Goal: Information Seeking & Learning: Learn about a topic

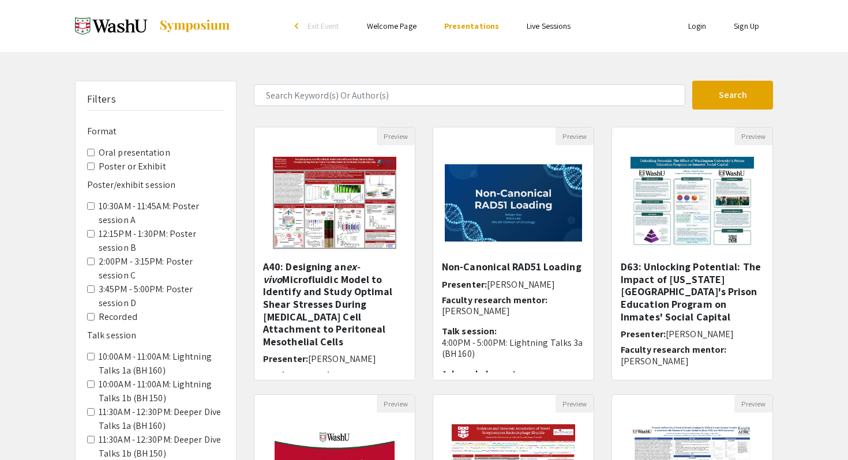
click at [147, 155] on label "Oral presentation" at bounding box center [135, 153] width 72 height 14
click at [95, 155] on presentation "Oral presentation" at bounding box center [91, 153] width 8 height 8
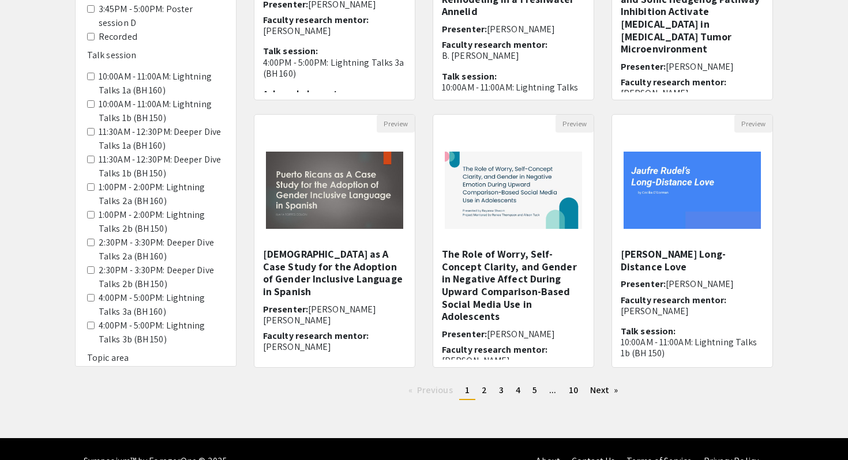
scroll to position [301, 0]
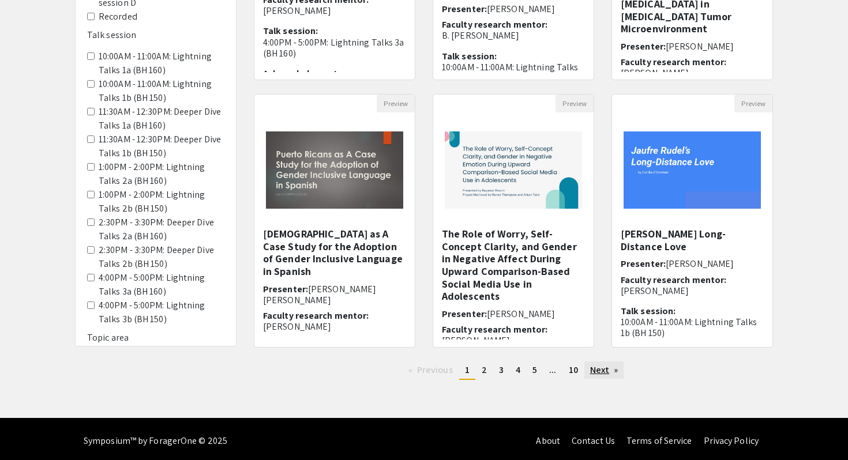
click at [597, 374] on link "Next page" at bounding box center [605, 370] width 40 height 17
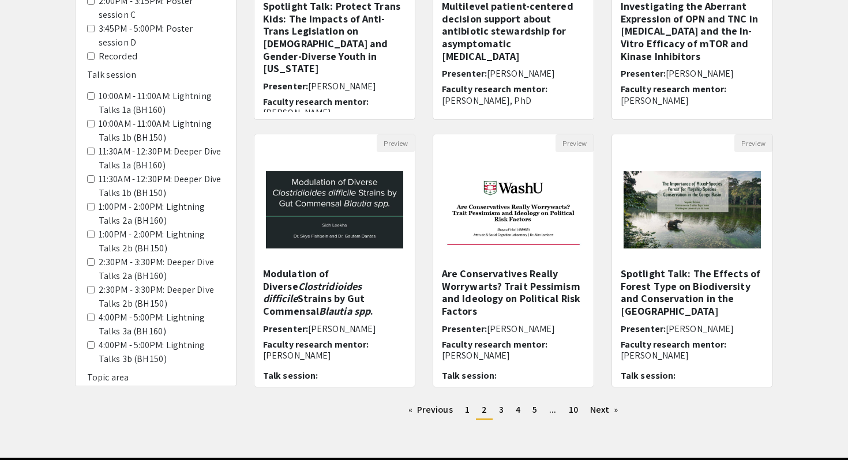
scroll to position [305, 0]
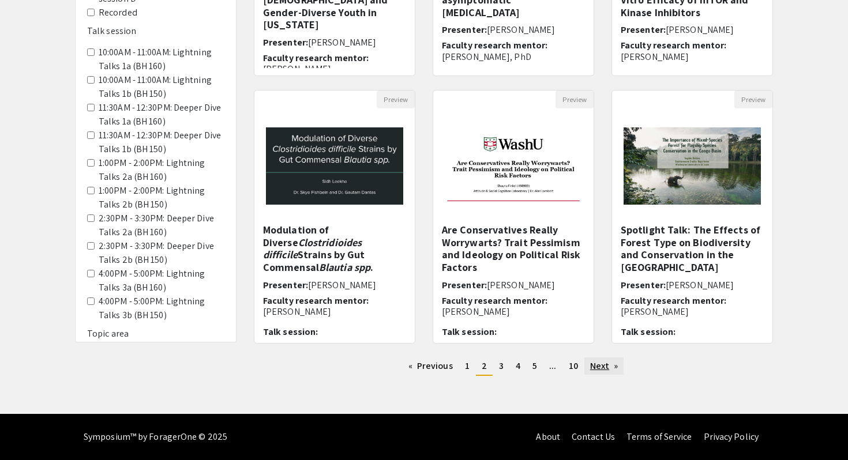
click at [597, 364] on link "Next page" at bounding box center [605, 366] width 40 height 17
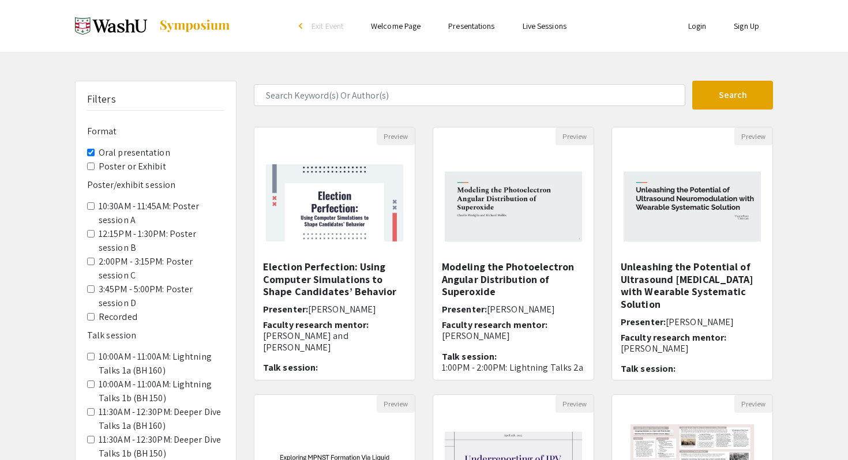
scroll to position [131, 0]
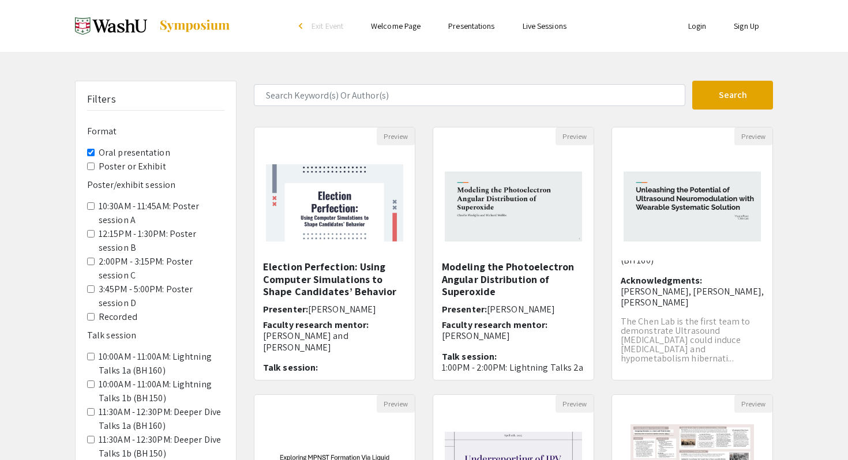
click at [118, 165] on label "Poster or Exhibit" at bounding box center [133, 167] width 68 height 14
click at [95, 165] on Exhibit "Poster or Exhibit" at bounding box center [91, 167] width 8 height 8
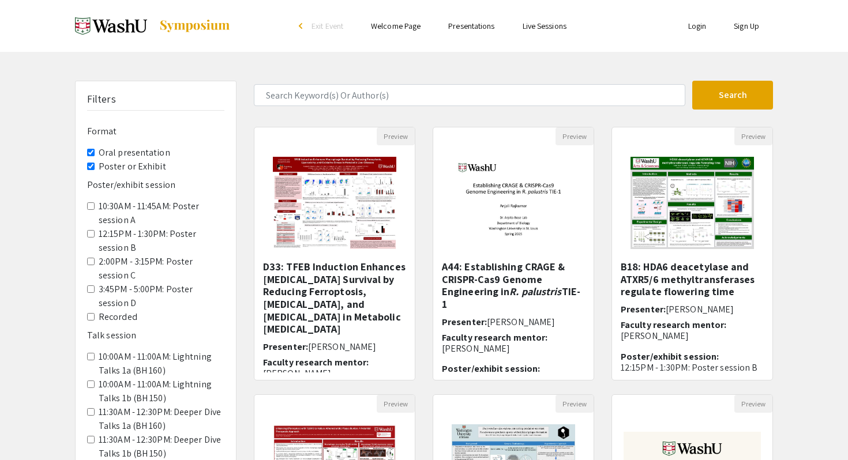
click at [116, 162] on label "Poster or Exhibit" at bounding box center [133, 167] width 68 height 14
click at [95, 163] on Exhibit "Poster or Exhibit" at bounding box center [91, 167] width 8 height 8
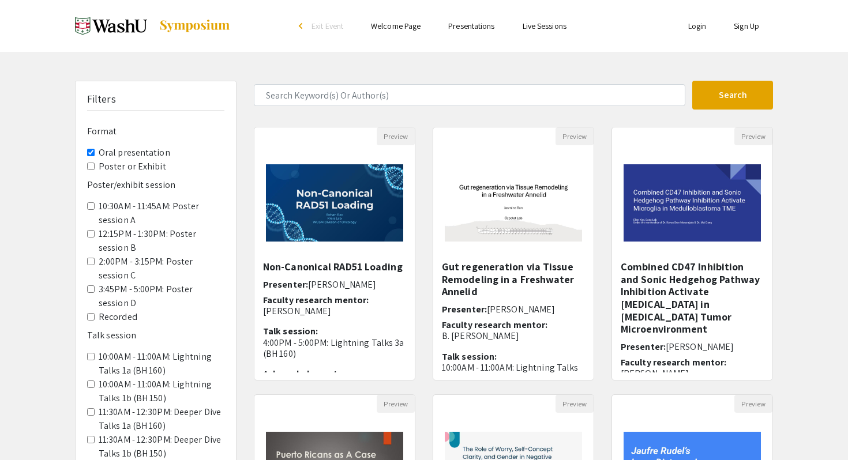
click at [122, 174] on legend "Poster/exhibit session" at bounding box center [155, 184] width 137 height 21
click at [121, 171] on label "Poster or Exhibit" at bounding box center [133, 167] width 68 height 14
click at [95, 170] on Exhibit "Poster or Exhibit" at bounding box center [91, 167] width 8 height 8
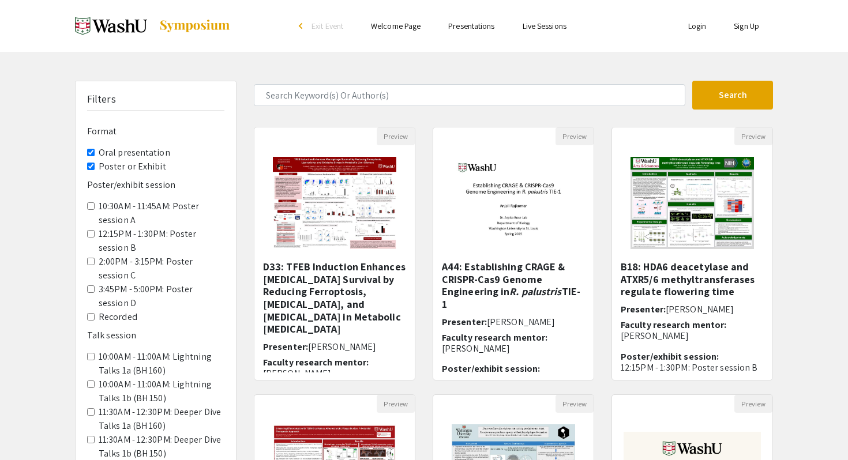
click at [124, 155] on label "Oral presentation" at bounding box center [135, 153] width 72 height 14
click at [95, 155] on presentation "Oral presentation" at bounding box center [91, 153] width 8 height 8
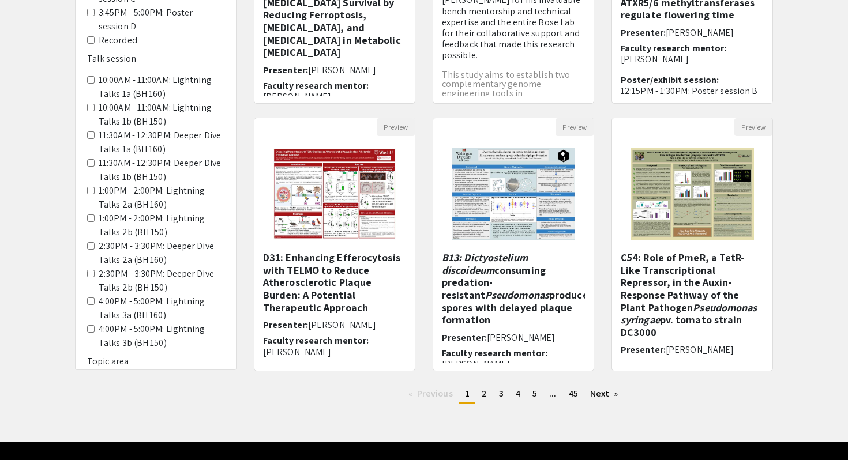
scroll to position [305, 0]
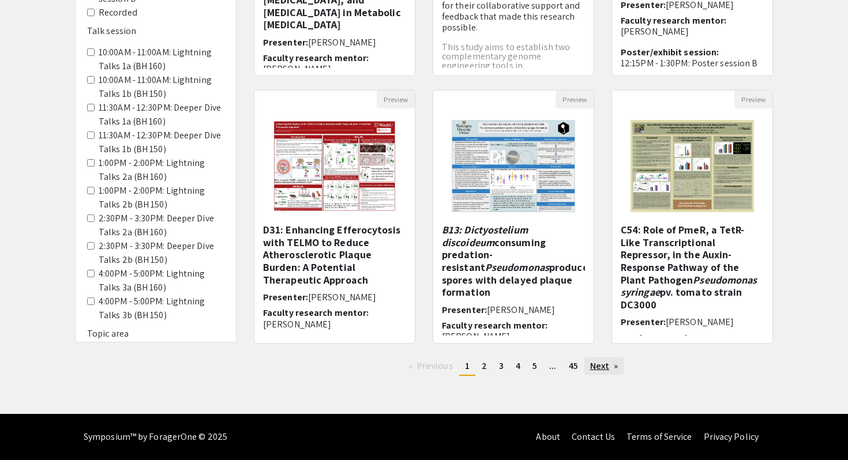
click at [603, 368] on link "Next page" at bounding box center [605, 366] width 40 height 17
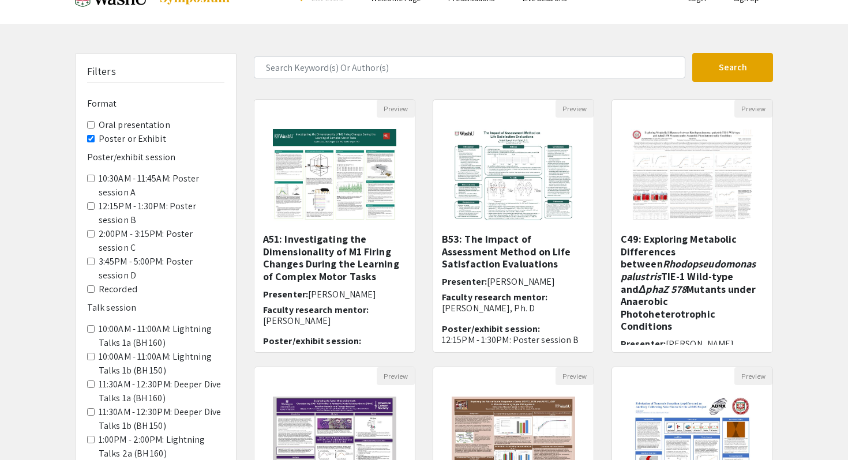
scroll to position [305, 0]
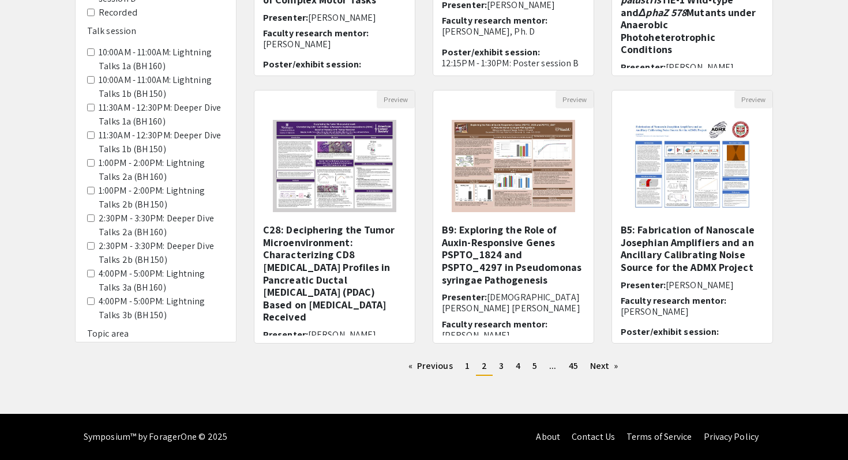
click at [115, 336] on h6 "Topic area" at bounding box center [155, 333] width 137 height 11
click at [619, 369] on link "Next page" at bounding box center [605, 366] width 40 height 17
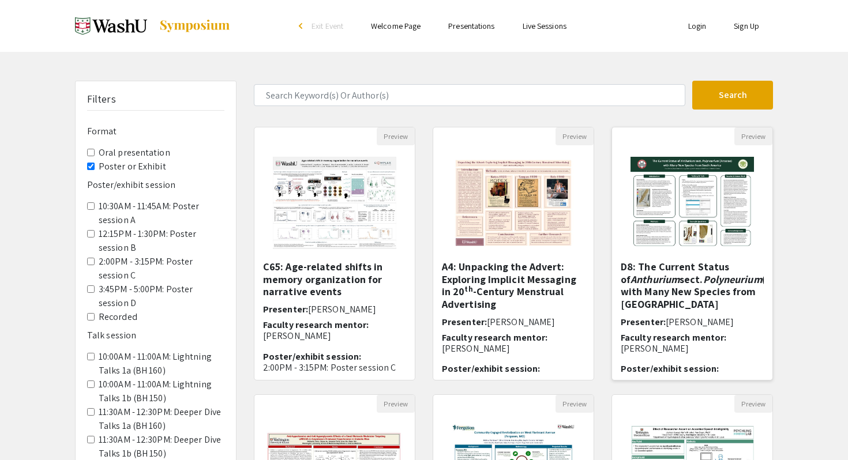
scroll to position [305, 0]
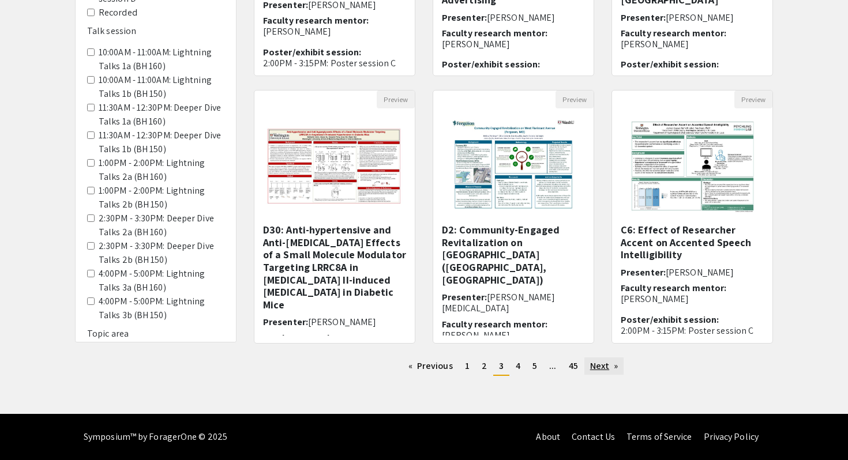
click at [617, 366] on link "Next page" at bounding box center [605, 366] width 40 height 17
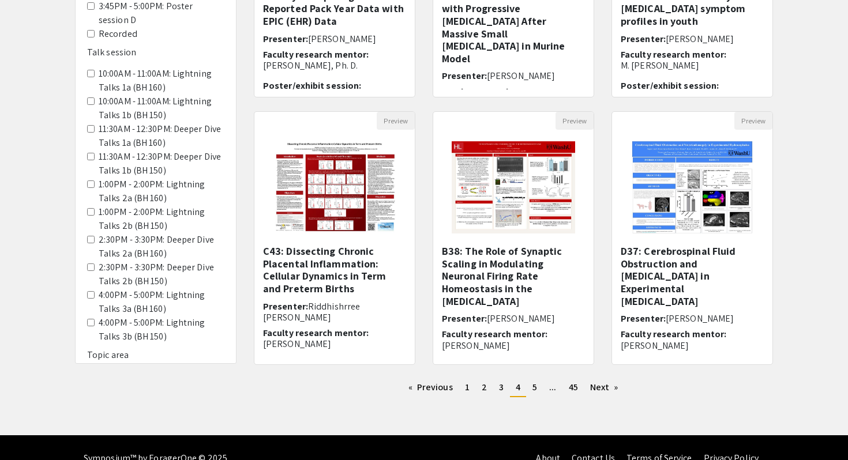
scroll to position [305, 0]
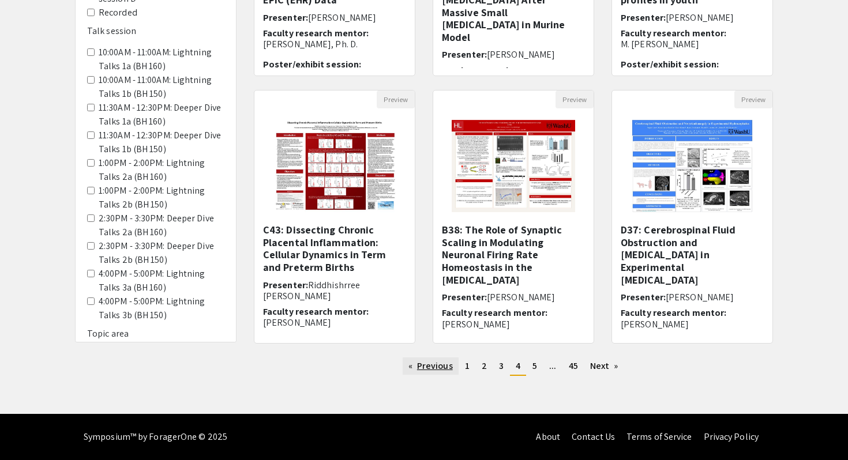
click at [437, 368] on link "Previous page" at bounding box center [431, 366] width 56 height 17
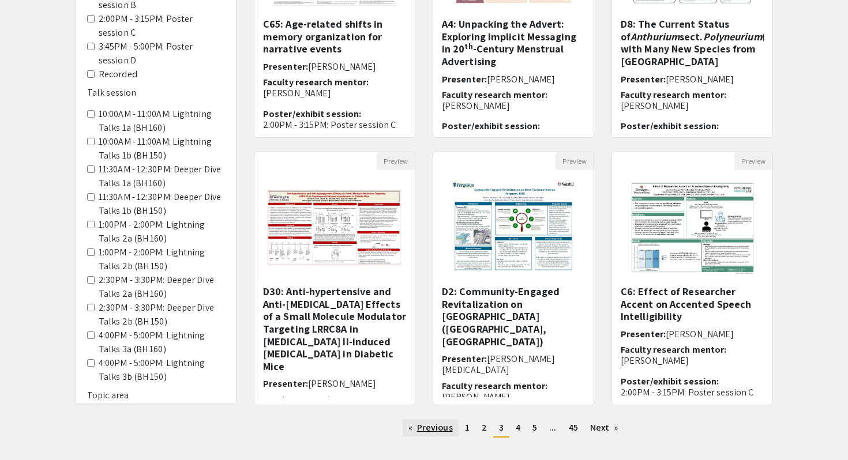
scroll to position [305, 0]
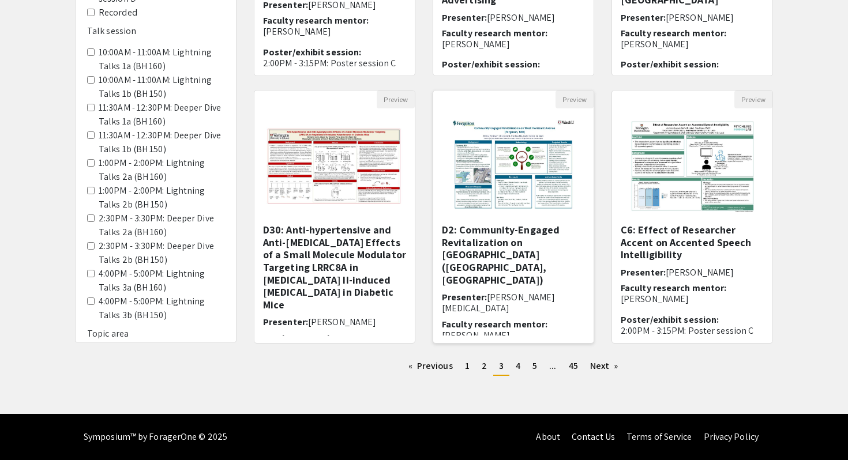
click at [458, 250] on h5 "D2: Community-Engaged Revitalization on [GEOGRAPHIC_DATA] ([GEOGRAPHIC_DATA], […" at bounding box center [513, 255] width 143 height 62
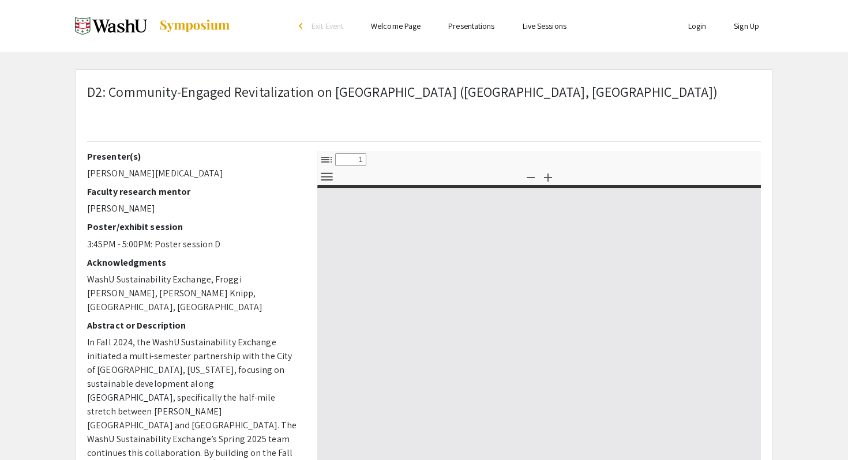
select select "custom"
type input "0"
select select "custom"
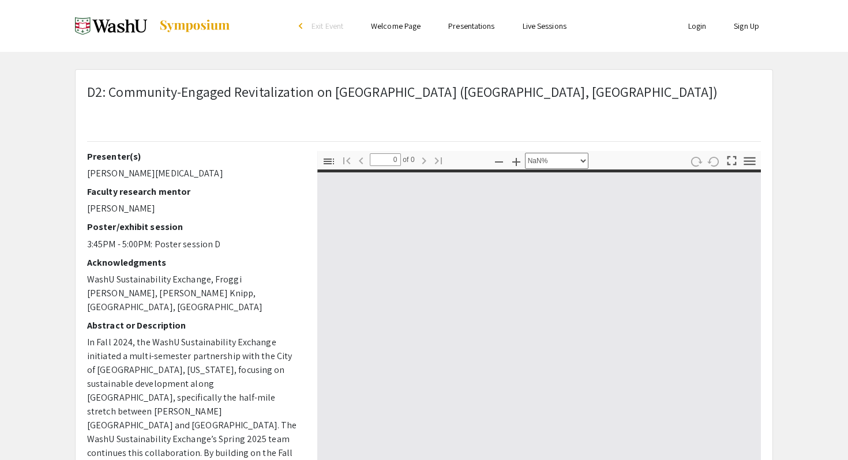
type input "1"
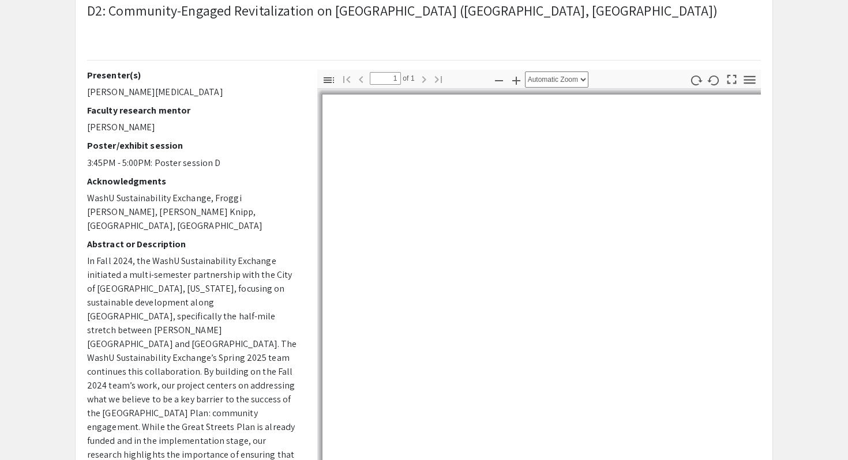
scroll to position [110, 0]
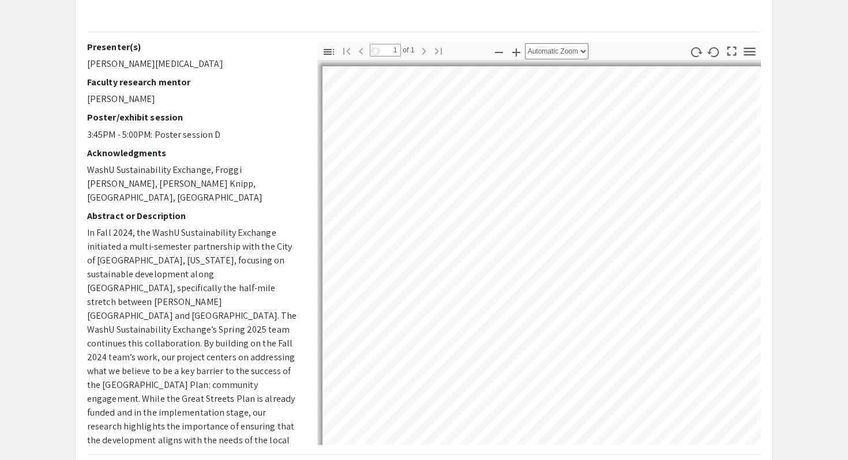
select select "auto"
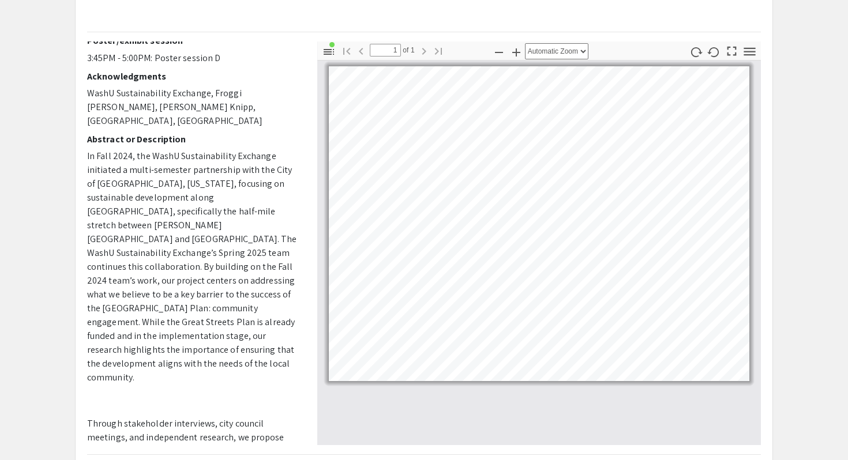
scroll to position [0, 0]
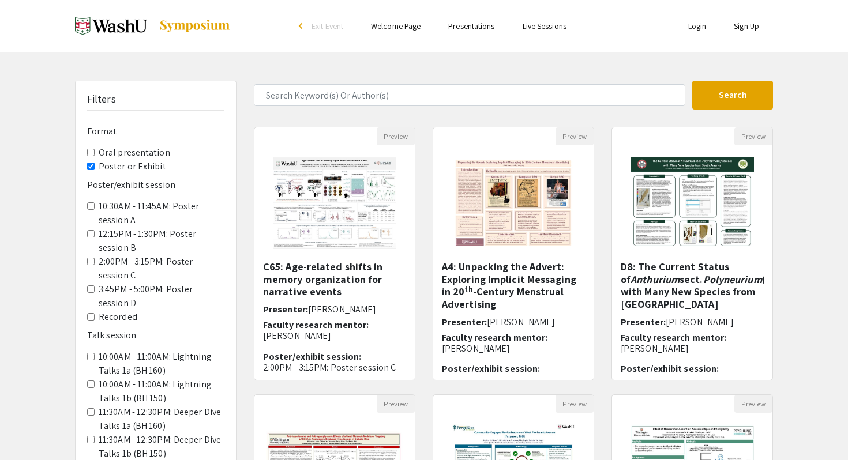
click at [123, 316] on label "Recorded" at bounding box center [118, 317] width 39 height 14
click at [95, 316] on session-Recorded "Recorded" at bounding box center [91, 317] width 8 height 8
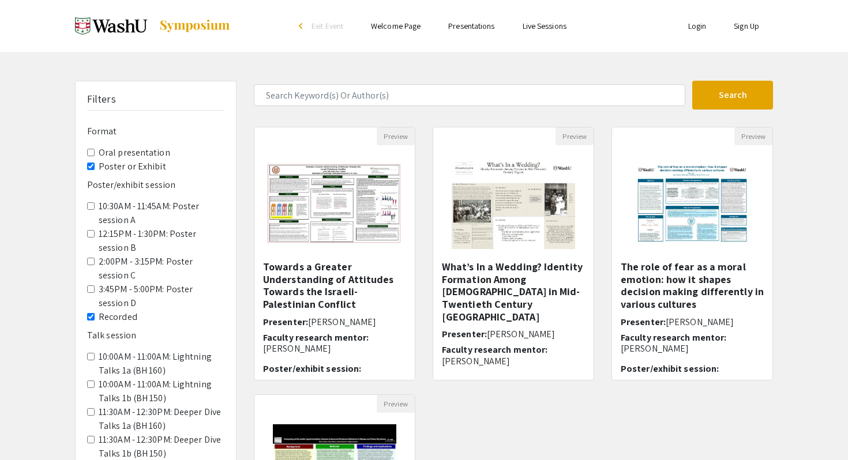
click at [125, 167] on label "Poster or Exhibit" at bounding box center [133, 167] width 68 height 14
click at [95, 167] on Exhibit "Poster or Exhibit" at bounding box center [91, 167] width 8 height 8
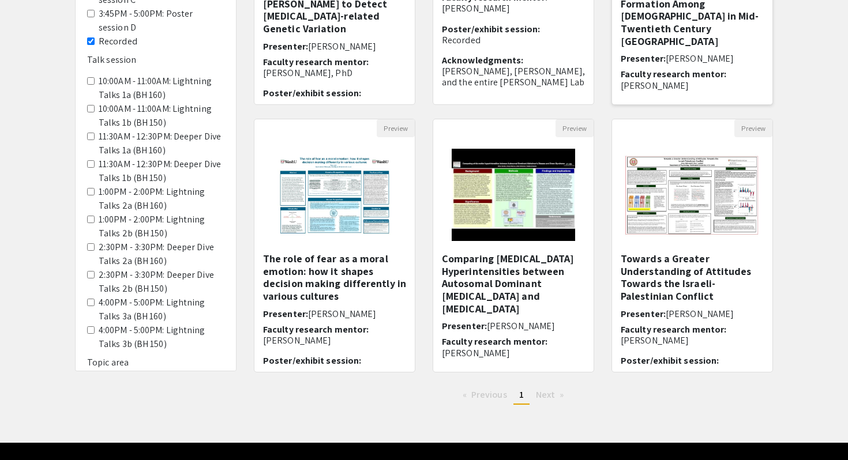
scroll to position [263, 0]
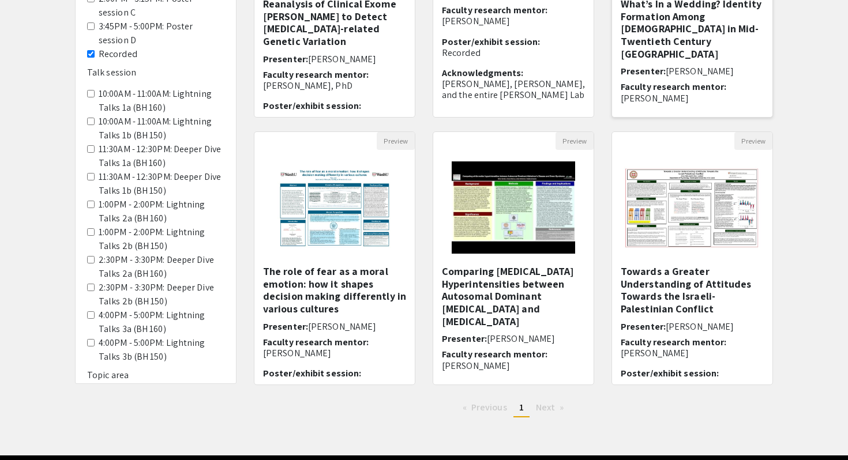
click at [680, 28] on h5 "What’s In a Wedding? Identity Formation Among [DEMOGRAPHIC_DATA] in Mid-Twentie…" at bounding box center [692, 29] width 143 height 62
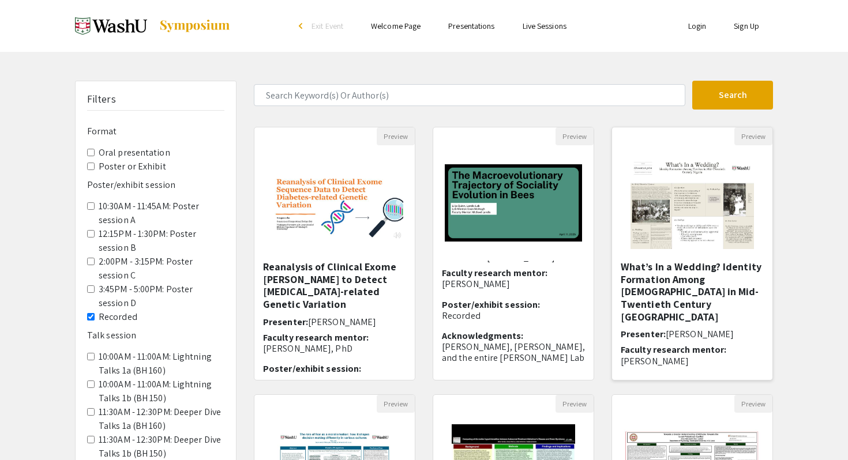
select select "custom"
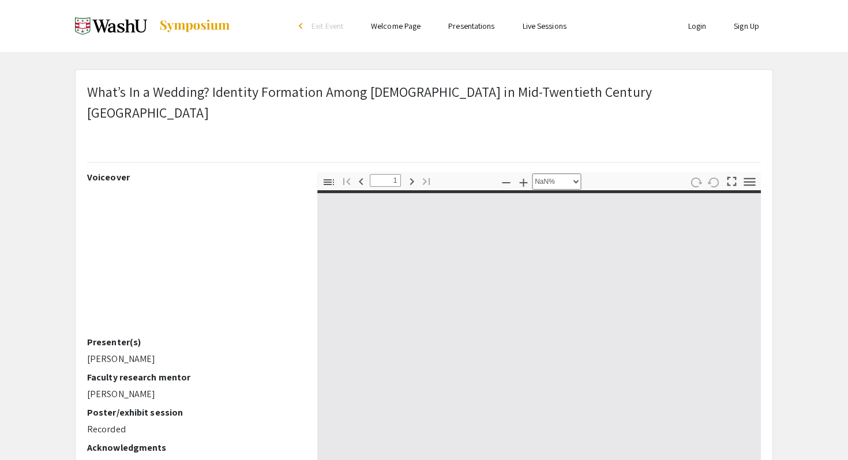
type input "0"
select select "custom"
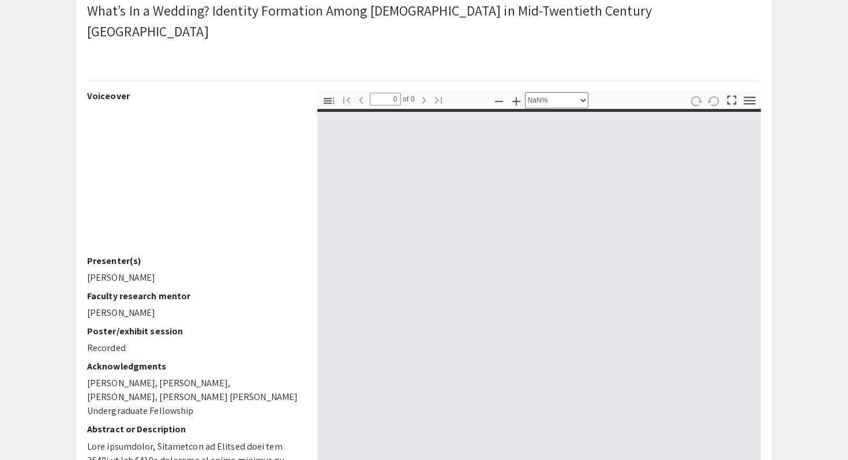
scroll to position [83, 0]
type input "1"
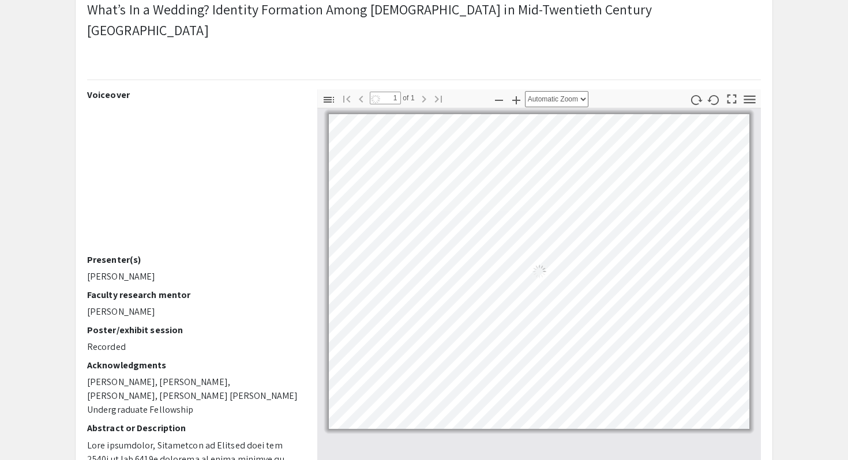
select select "auto"
